Goal: Transaction & Acquisition: Purchase product/service

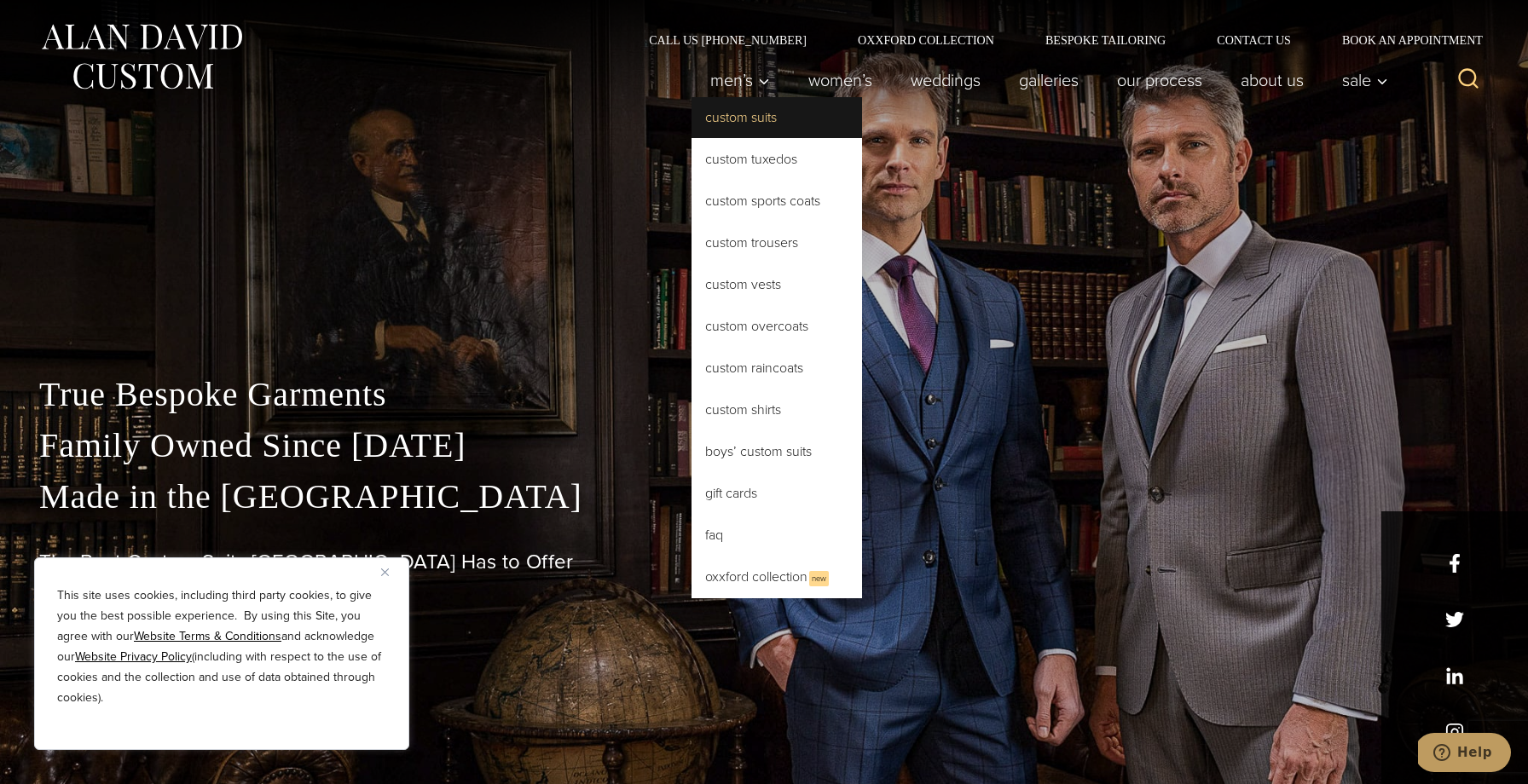
click at [737, 114] on link "Custom Suits" at bounding box center [777, 118] width 171 height 41
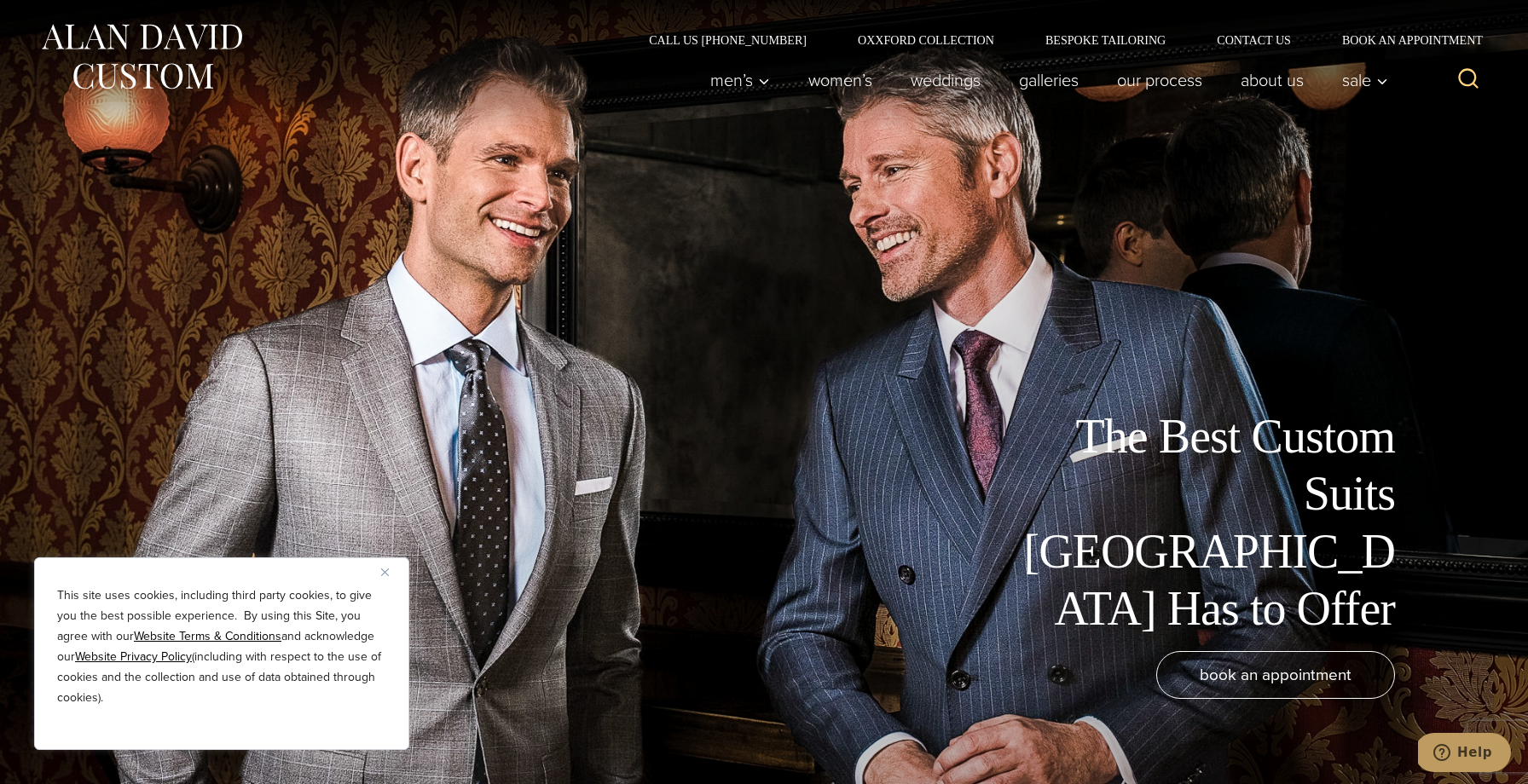
click at [383, 565] on button "Close" at bounding box center [391, 572] width 20 height 20
